Goal: Task Accomplishment & Management: Use online tool/utility

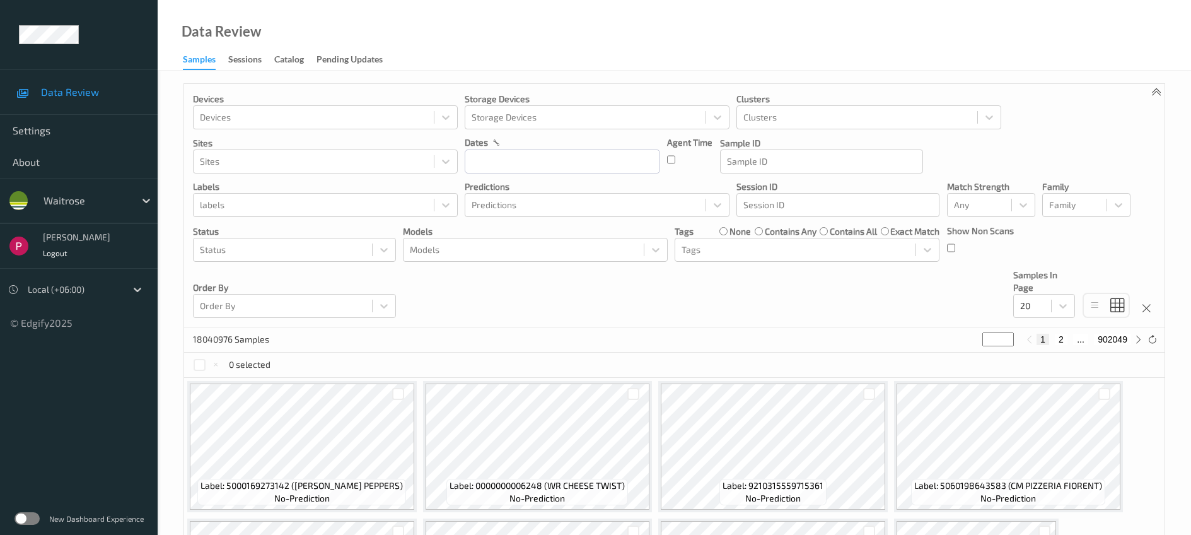
drag, startPoint x: 790, startPoint y: 219, endPoint x: 788, endPoint y: 211, distance: 7.7
click at [789, 219] on div "Devices Devices Storage Devices Storage Devices Clusters Clusters Sites Sites d…" at bounding box center [674, 205] width 981 height 243
click at [788, 211] on div at bounding box center [837, 204] width 189 height 15
click at [247, 69] on div "Samples Sessions Catalog Pending Updates" at bounding box center [289, 60] width 213 height 19
click at [244, 61] on div "Sessions" at bounding box center [244, 61] width 33 height 16
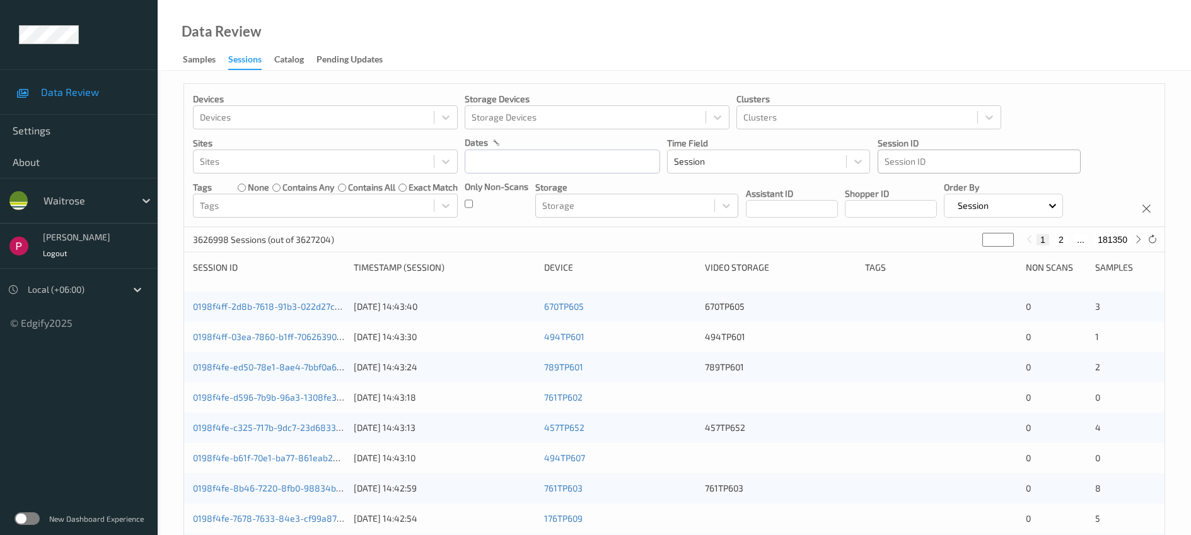
click at [958, 165] on div at bounding box center [979, 161] width 189 height 15
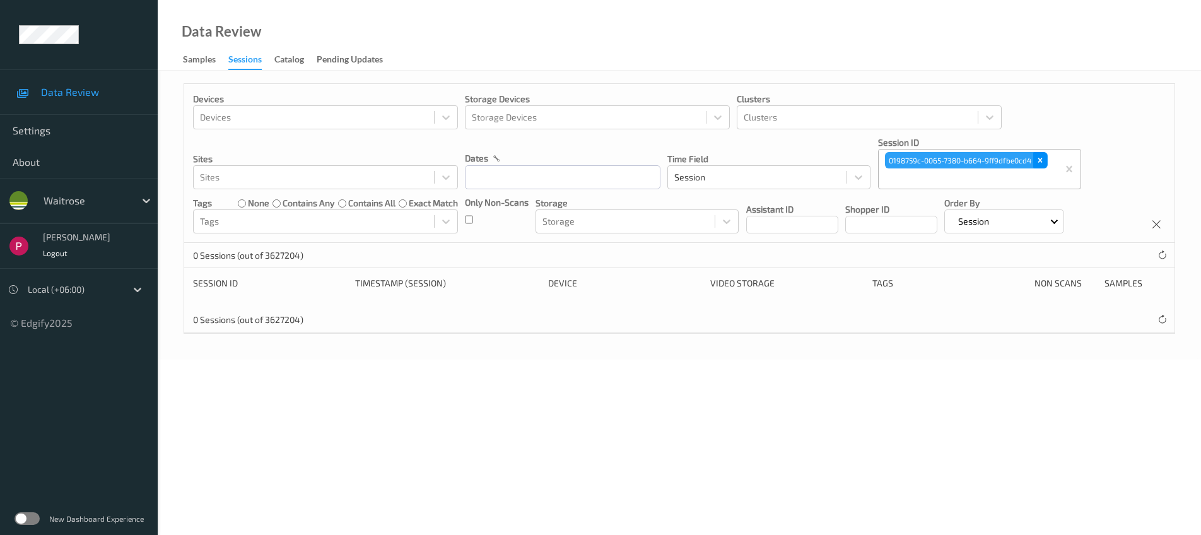
click at [1034, 160] on div "Remove 0198759c-0065-7380-b664-9ff9dfbe0cd4" at bounding box center [1040, 160] width 14 height 16
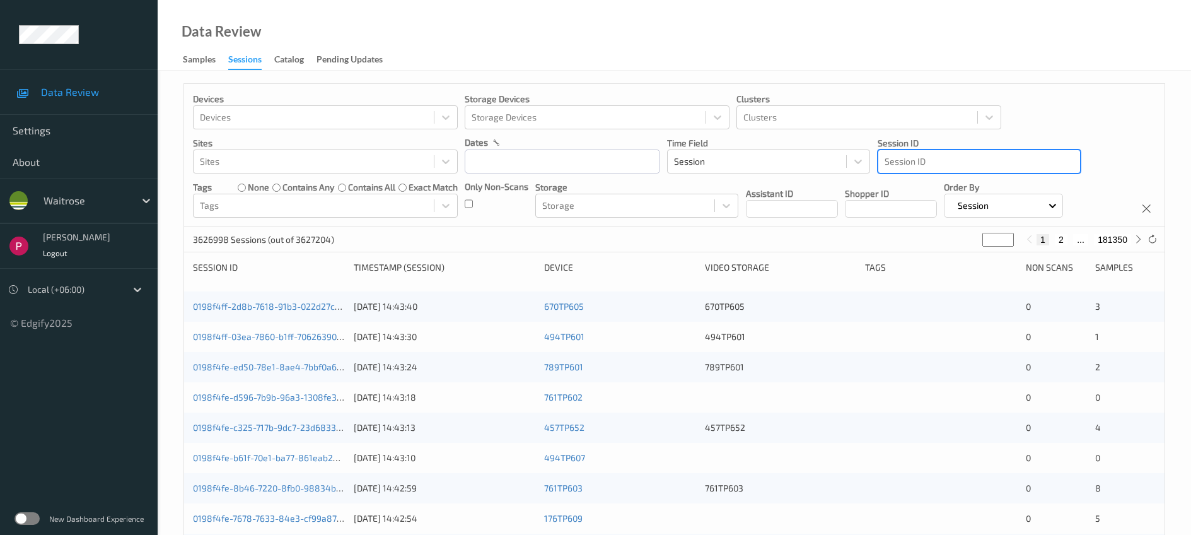
click at [954, 158] on div at bounding box center [979, 161] width 189 height 15
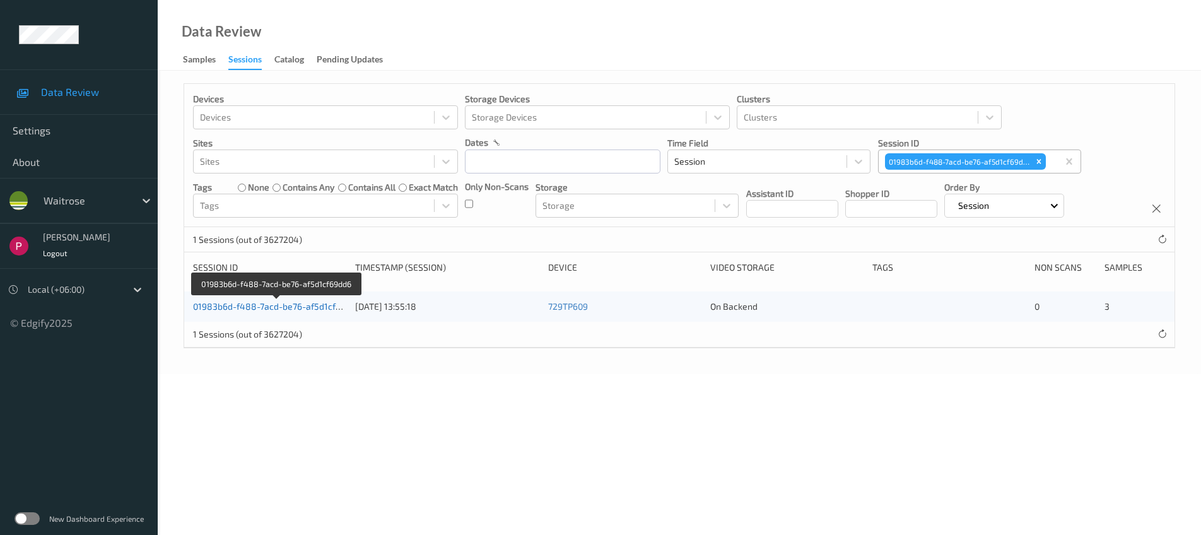
click at [312, 306] on link "01983b6d-f488-7acd-be76-af5d1cf69dd6" at bounding box center [277, 306] width 168 height 11
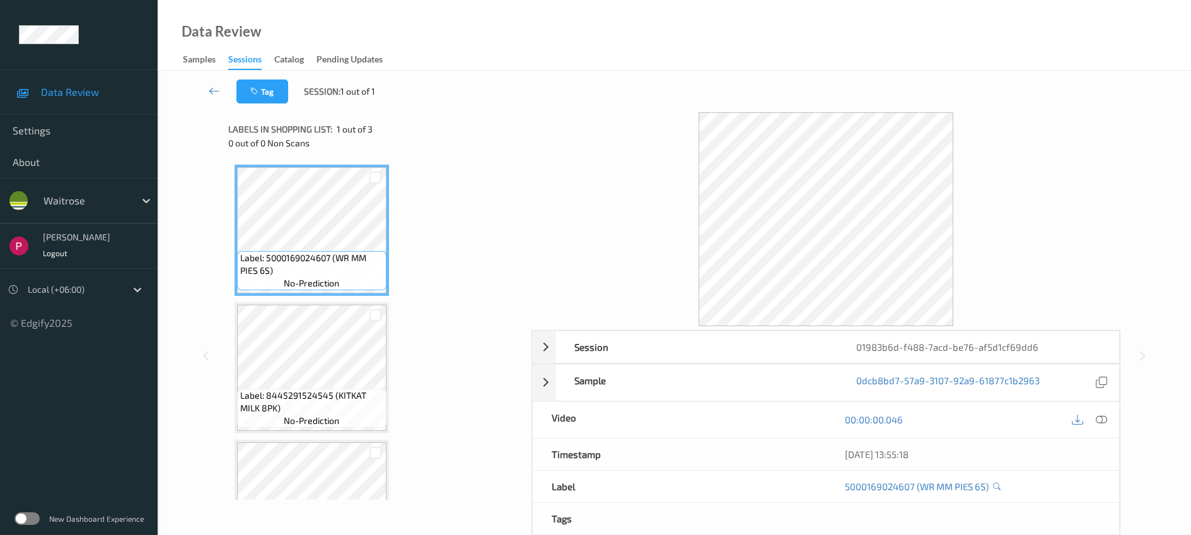
click at [1101, 416] on icon at bounding box center [1101, 419] width 11 height 11
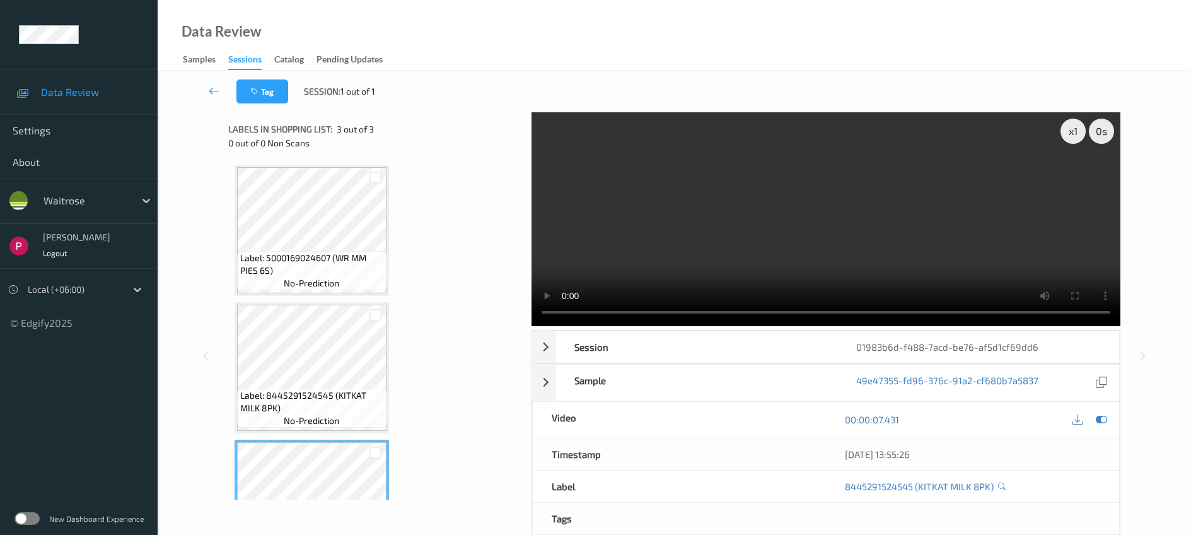
click at [567, 312] on video at bounding box center [826, 219] width 589 height 214
click at [258, 64] on div "Sessions" at bounding box center [244, 61] width 33 height 17
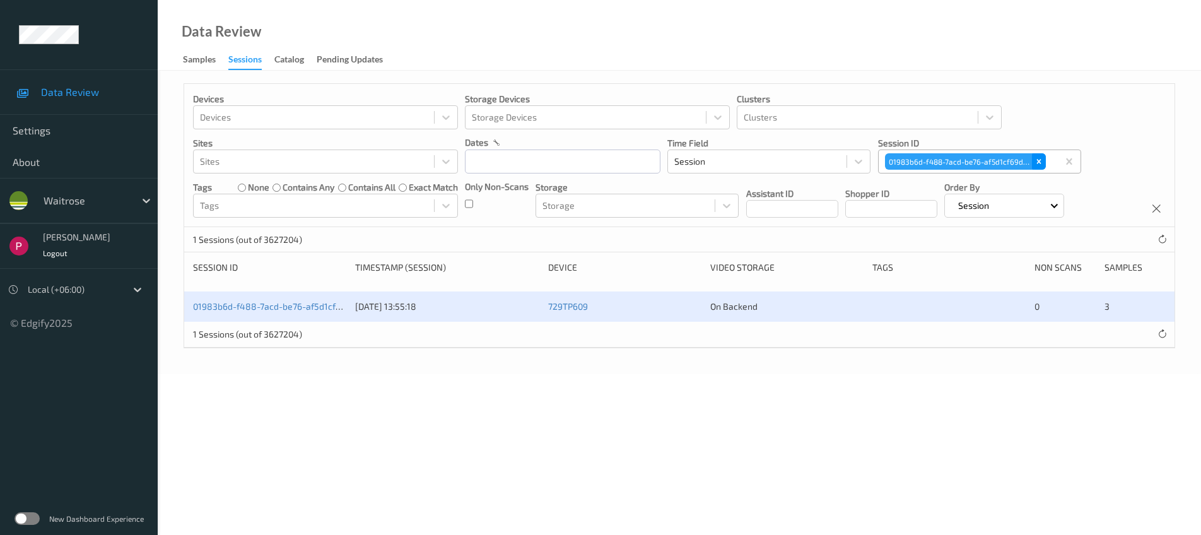
click at [1044, 160] on div "Remove 01983b6d-f488-7acd-be76-af5d1cf69dd6" at bounding box center [1039, 161] width 14 height 16
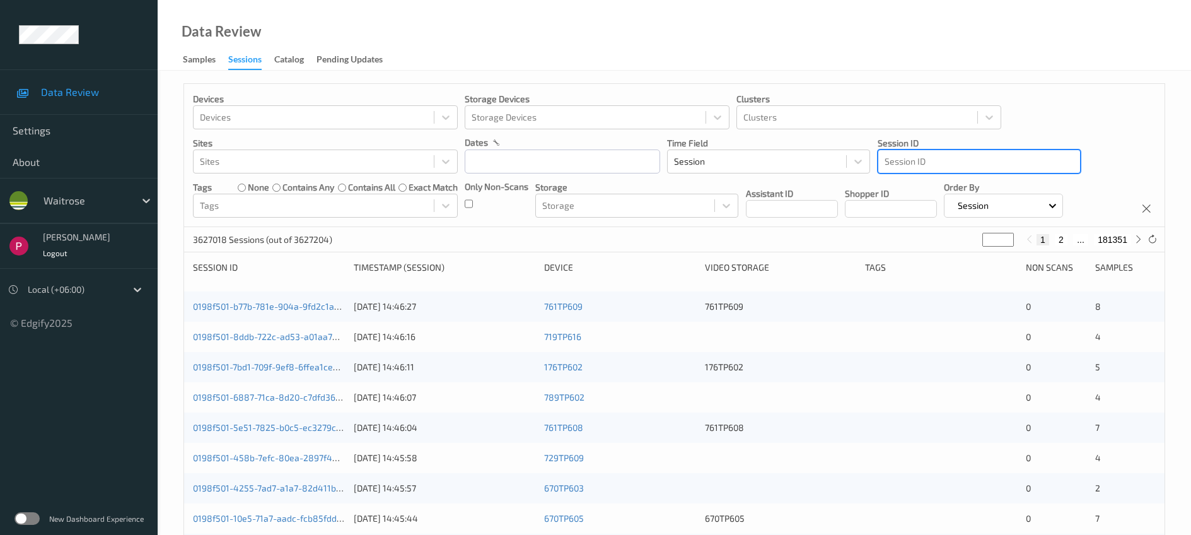
click at [949, 162] on div at bounding box center [979, 161] width 189 height 15
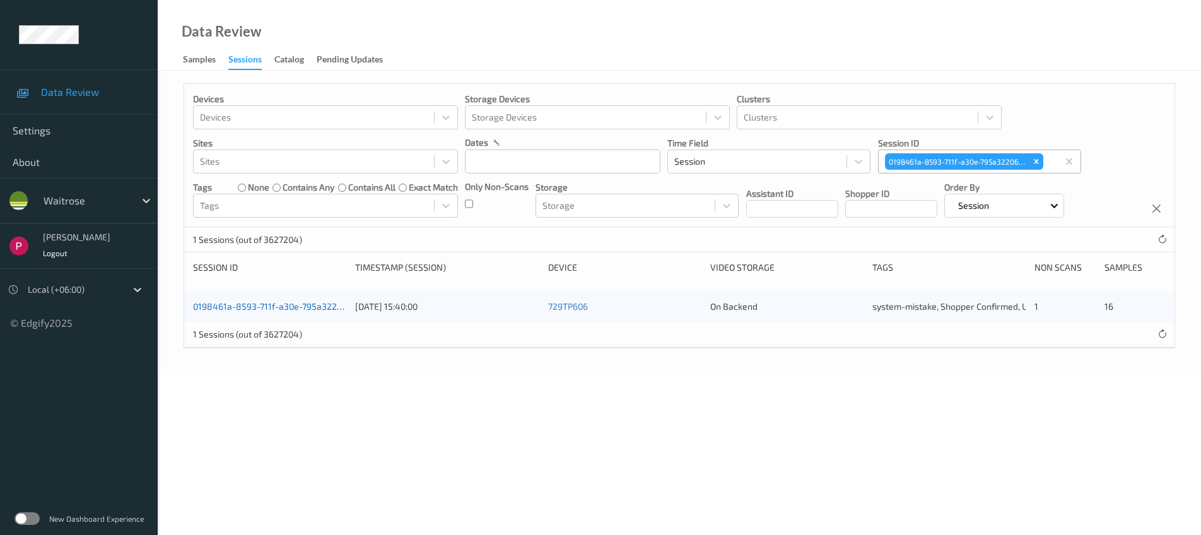
click at [286, 307] on link "0198461a-8593-711f-a30e-795a32206115" at bounding box center [276, 306] width 166 height 11
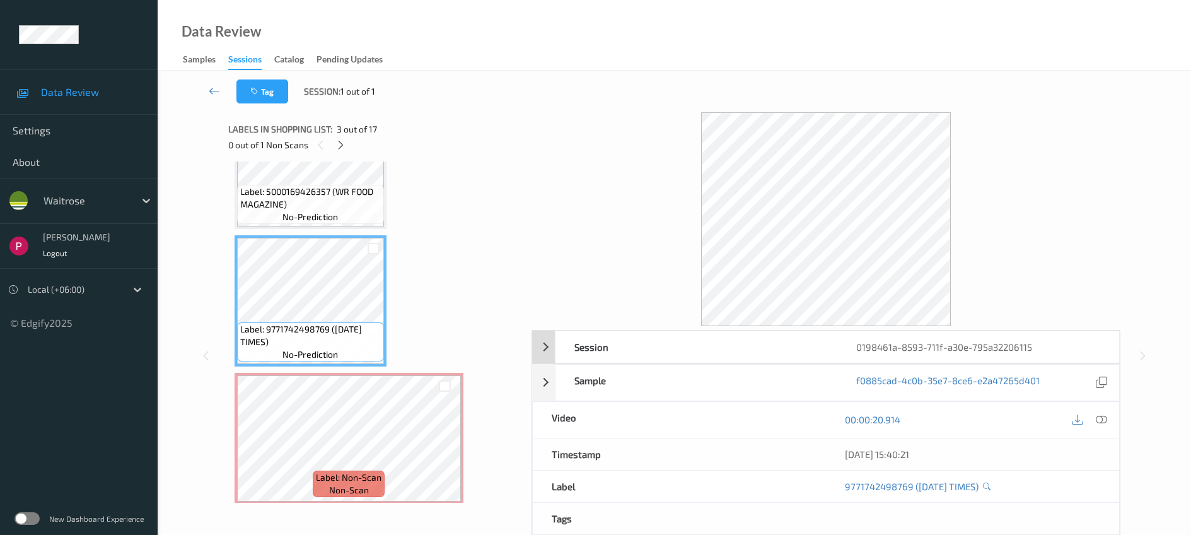
scroll to position [91, 0]
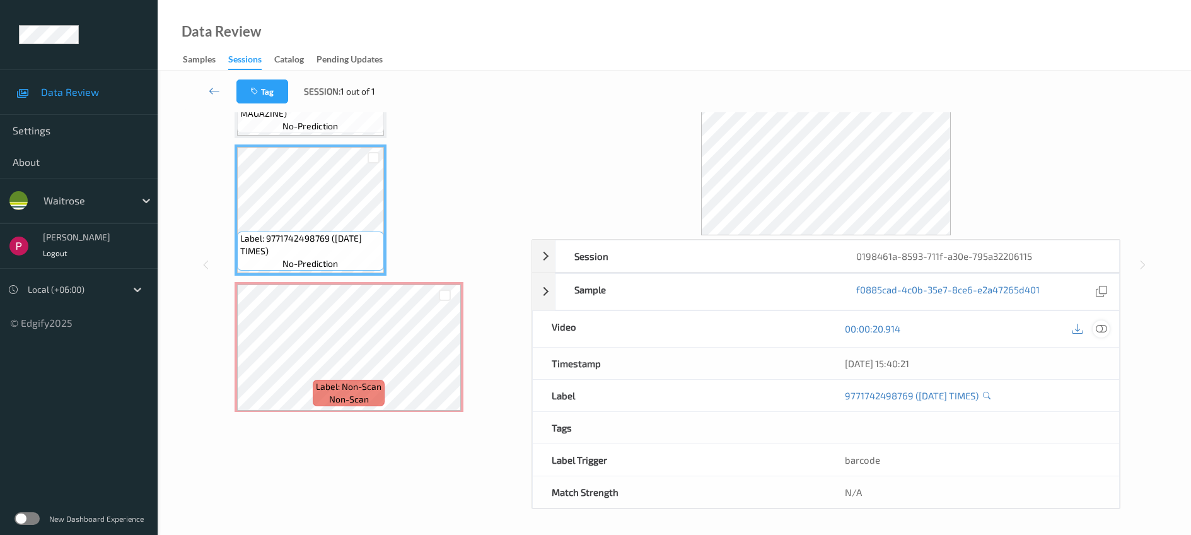
click at [1102, 332] on icon at bounding box center [1101, 328] width 11 height 11
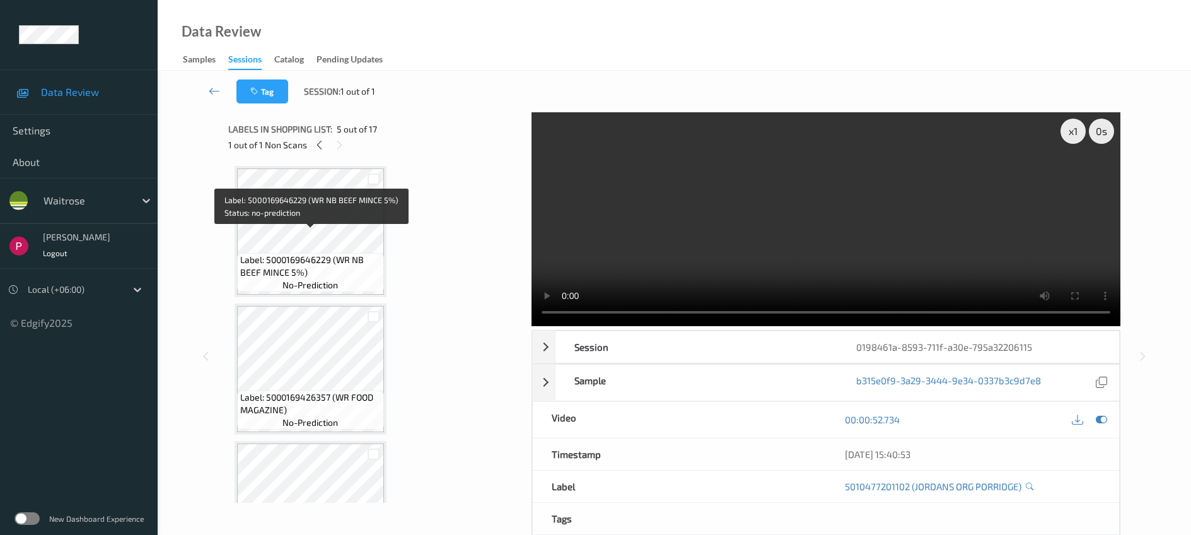
scroll to position [0, 0]
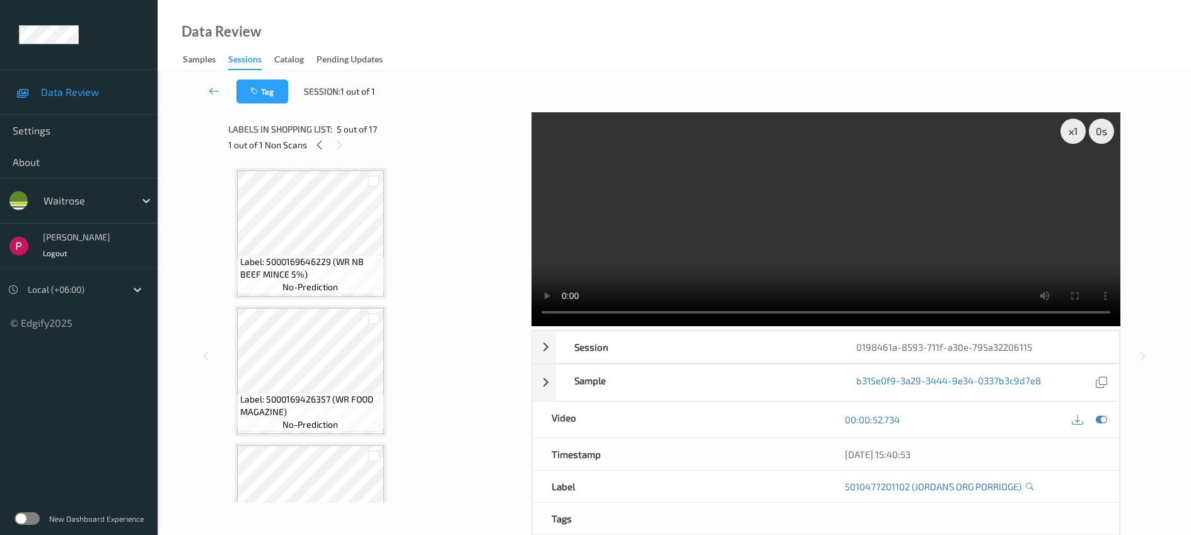
click at [239, 61] on div "Sessions" at bounding box center [244, 61] width 33 height 17
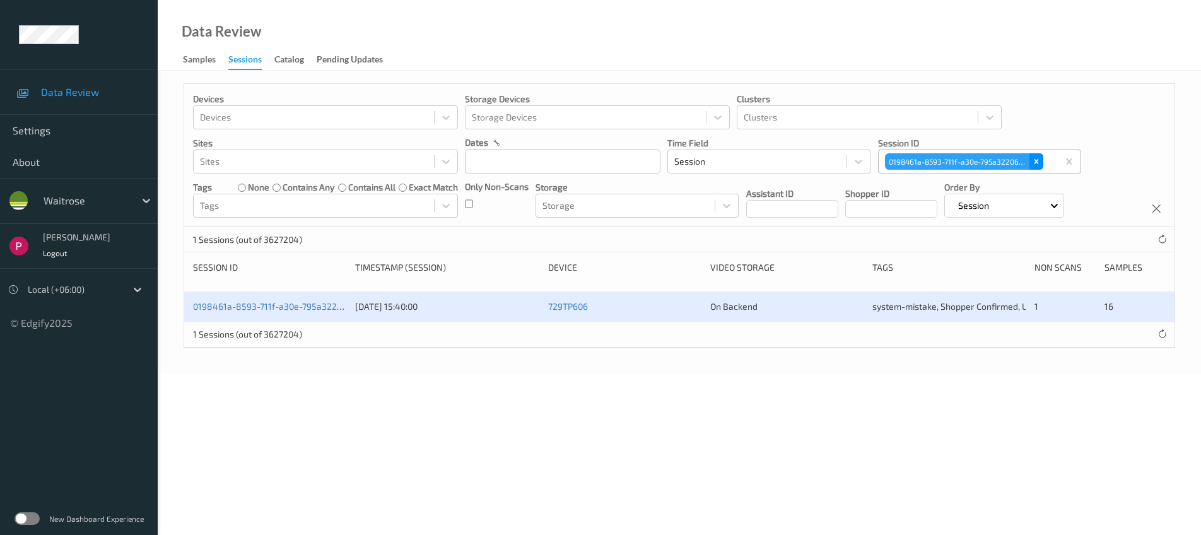
click at [1039, 163] on icon "Remove 0198461a-8593-711f-a30e-795a32206115" at bounding box center [1036, 161] width 9 height 9
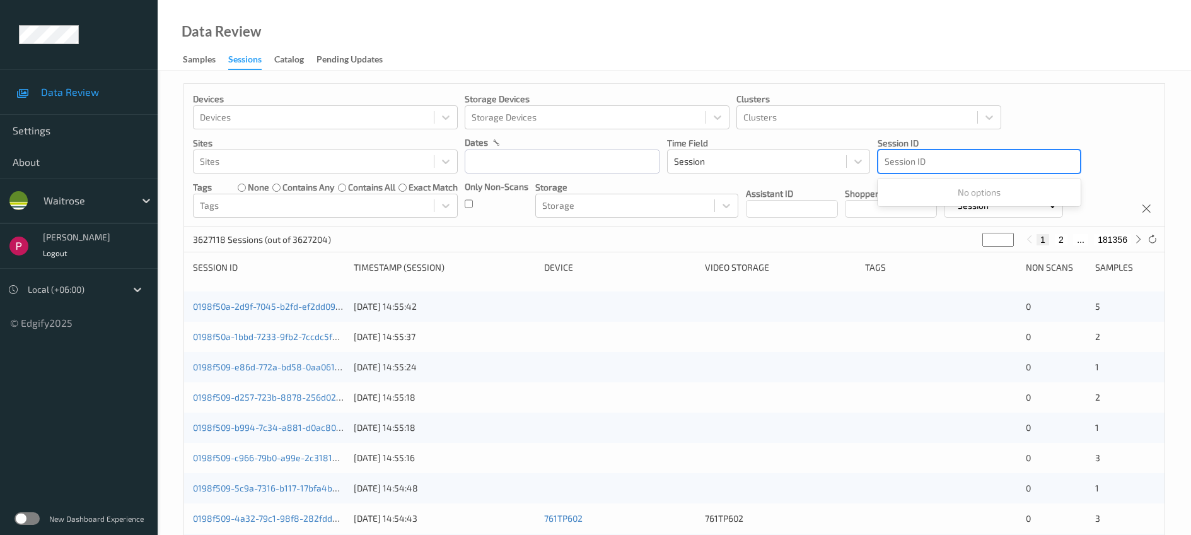
click at [931, 165] on div at bounding box center [979, 161] width 189 height 15
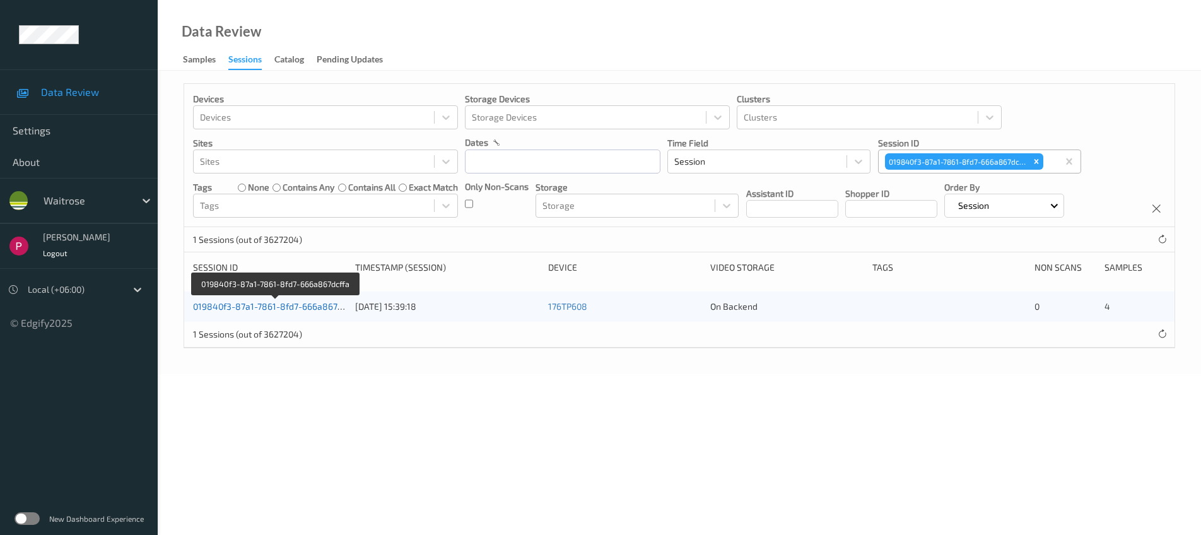
click at [278, 306] on link "019840f3-87a1-7861-8fd7-666a867dcffa" at bounding box center [275, 306] width 165 height 11
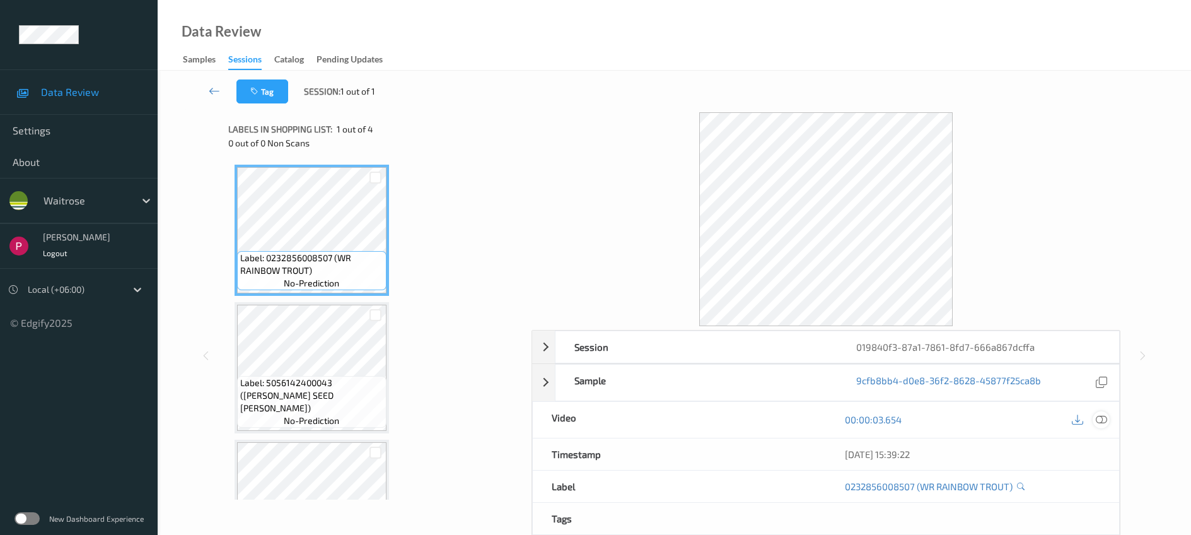
click at [1102, 420] on icon at bounding box center [1101, 419] width 11 height 11
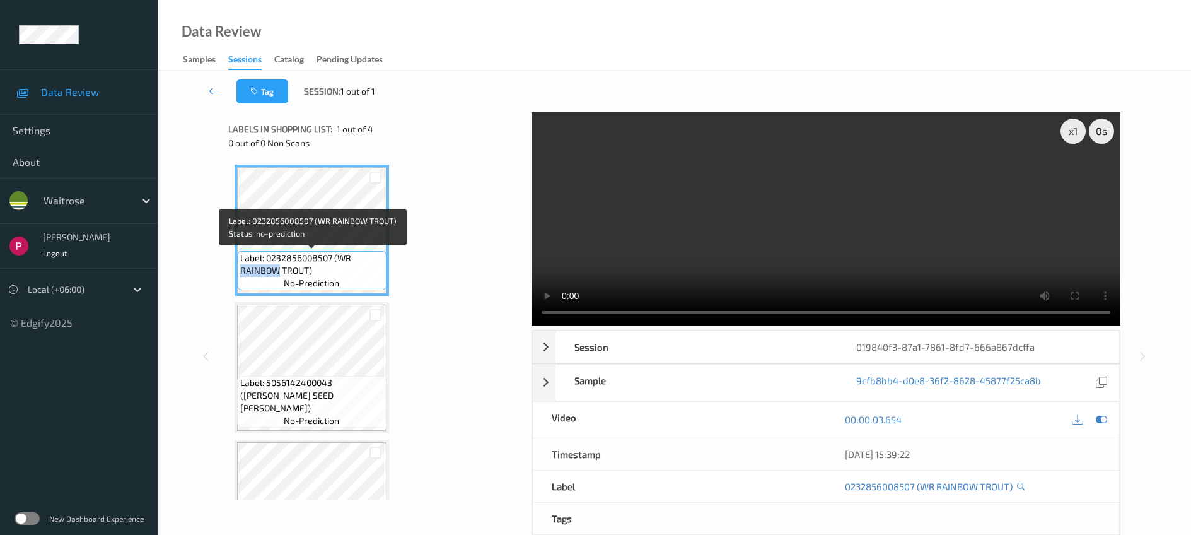
drag, startPoint x: 244, startPoint y: 271, endPoint x: 279, endPoint y: 272, distance: 34.7
click at [279, 272] on span "Label: 0232856008507 (WR RAINBOW TROUT)" at bounding box center [311, 264] width 143 height 25
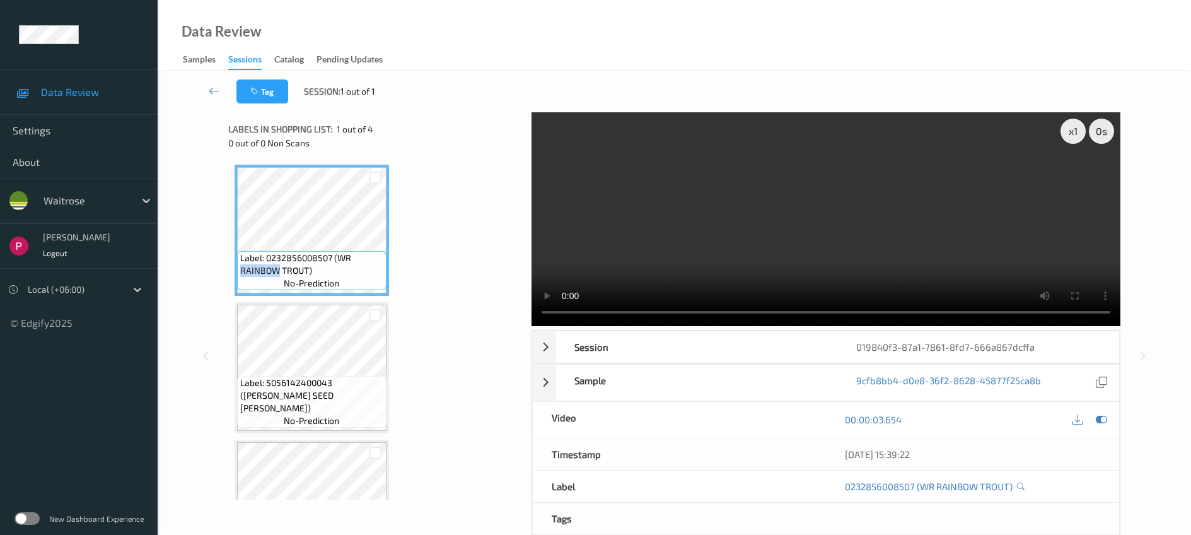
copy span "RAINBOW"
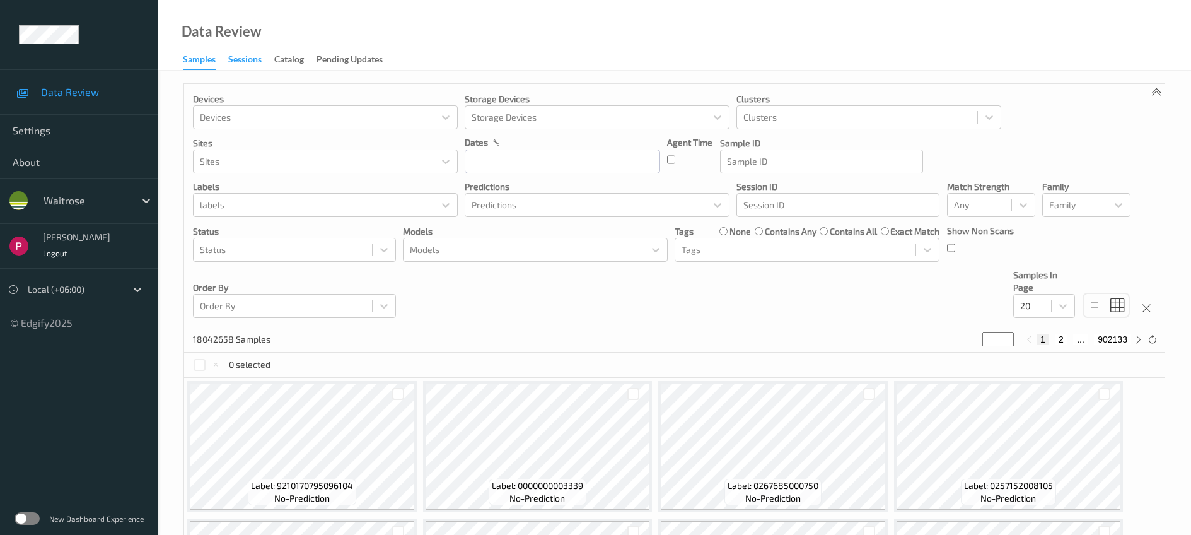
click at [255, 57] on div "Sessions" at bounding box center [244, 61] width 33 height 16
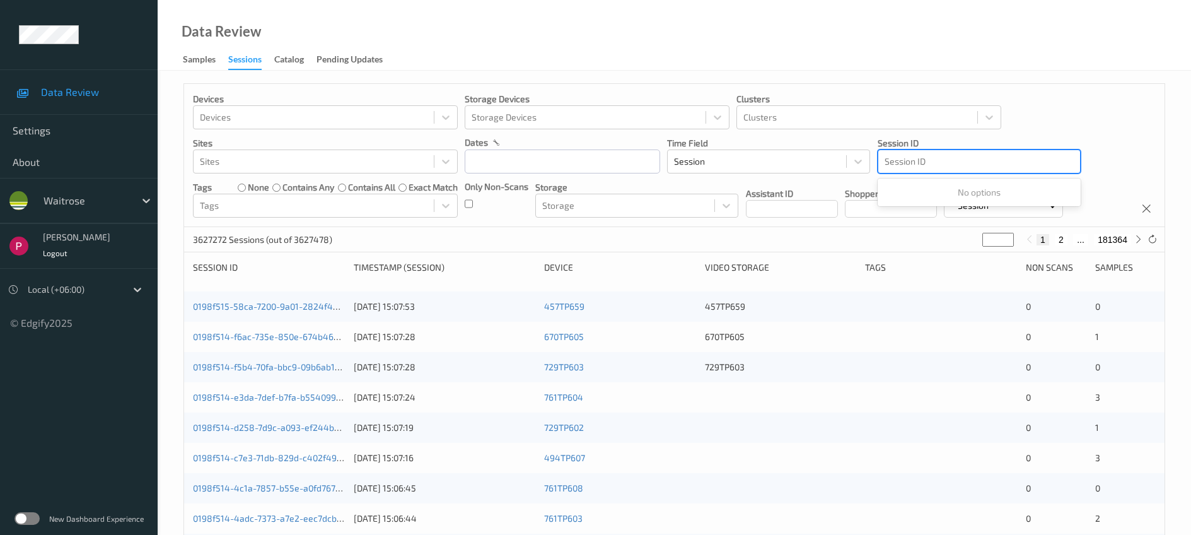
click at [942, 161] on div at bounding box center [979, 161] width 189 height 15
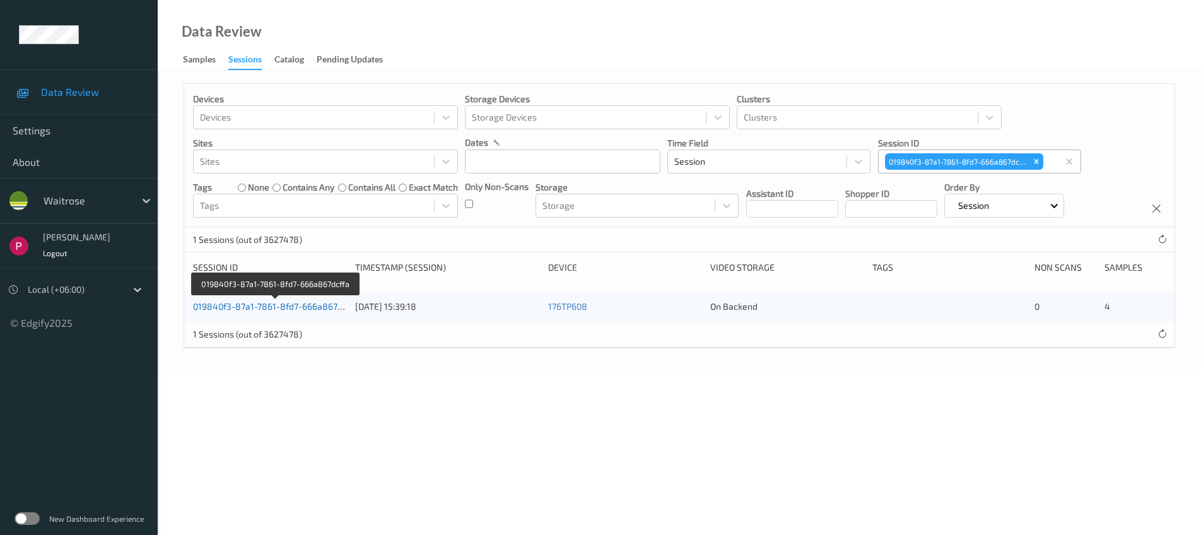
click at [243, 310] on link "019840f3-87a1-7861-8fd7-666a867dcffa" at bounding box center [275, 306] width 165 height 11
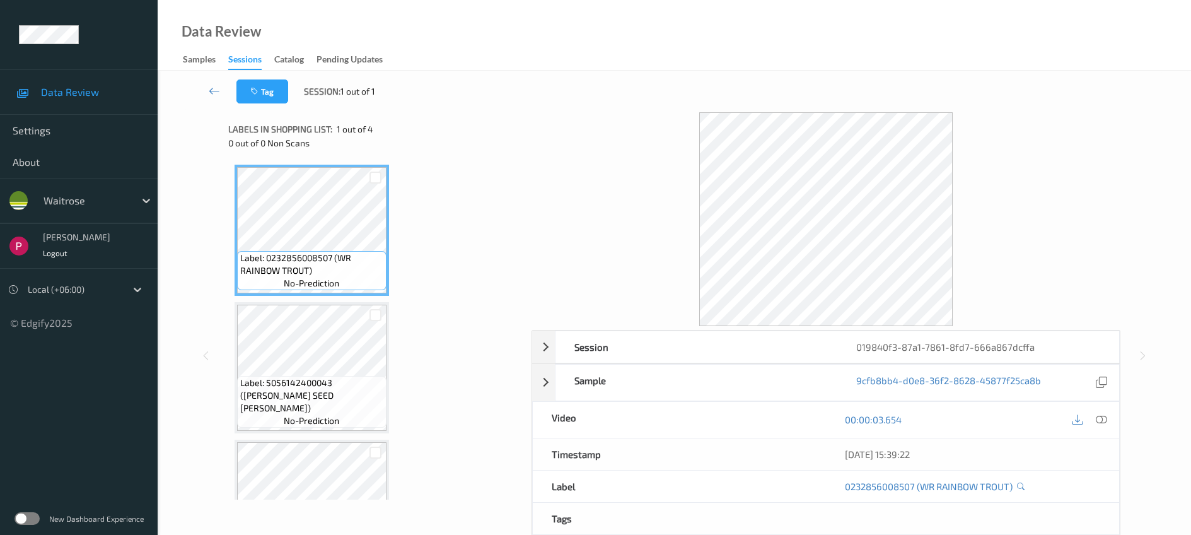
click at [330, 262] on span "Label: 0232856008507 (WR RAINBOW TROUT)" at bounding box center [311, 264] width 143 height 25
click at [1098, 419] on icon at bounding box center [1101, 419] width 11 height 11
